Goal: Information Seeking & Learning: Learn about a topic

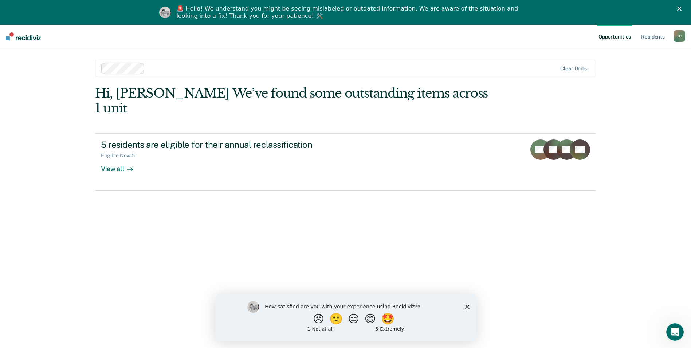
click at [468, 307] on icon "Close survey" at bounding box center [467, 307] width 4 height 4
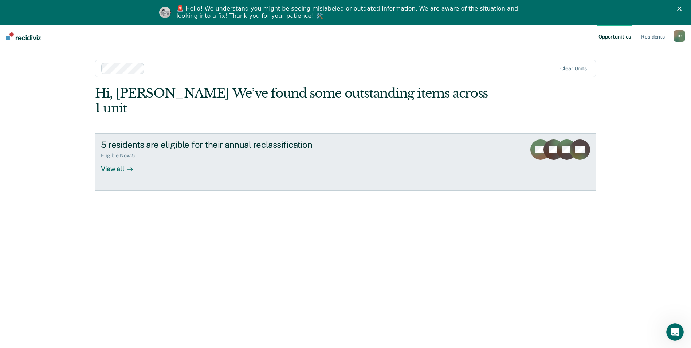
click at [109, 159] on div "View all" at bounding box center [121, 166] width 41 height 14
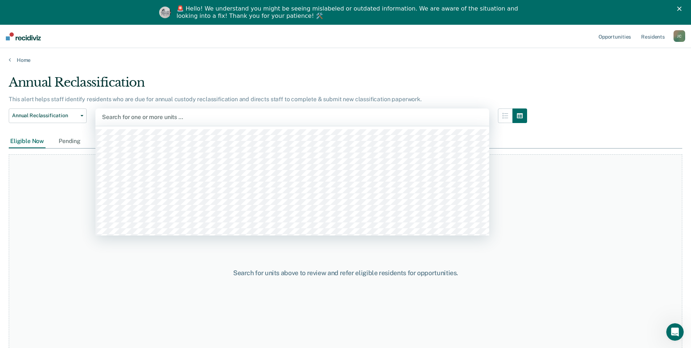
click at [213, 115] on div at bounding box center [292, 117] width 381 height 8
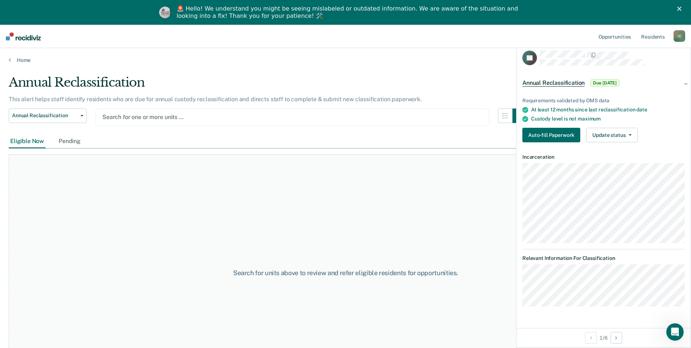
click at [182, 119] on div at bounding box center [292, 117] width 380 height 8
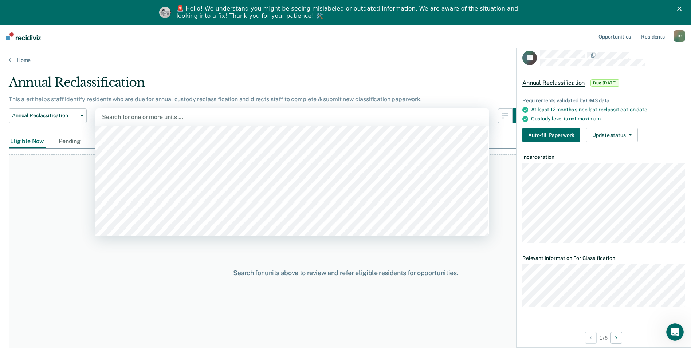
scroll to position [4812, 0]
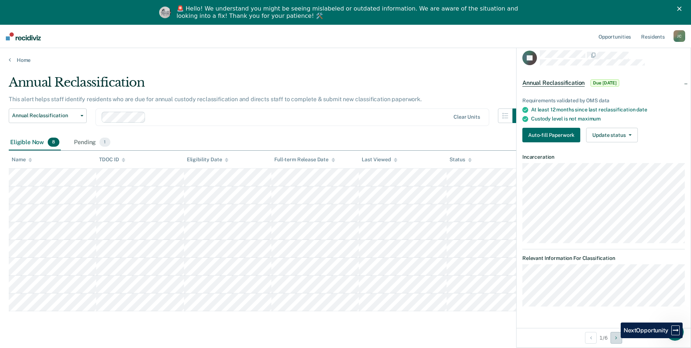
click at [616, 339] on button "Next Opportunity" at bounding box center [617, 338] width 12 height 12
